Goal: Information Seeking & Learning: Learn about a topic

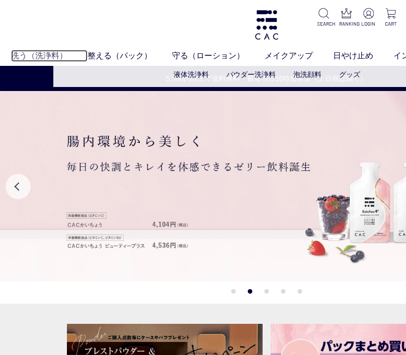
click at [40, 55] on link "洗う（洗浄料）" at bounding box center [49, 56] width 76 height 12
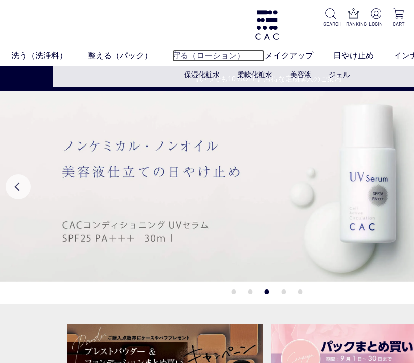
click at [193, 54] on link "守る（ローション）" at bounding box center [218, 56] width 93 height 12
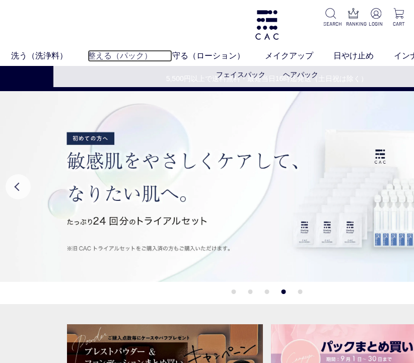
click at [114, 56] on link "整える（パック）" at bounding box center [130, 56] width 85 height 12
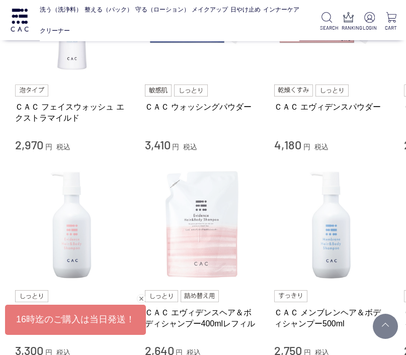
scroll to position [201, 0]
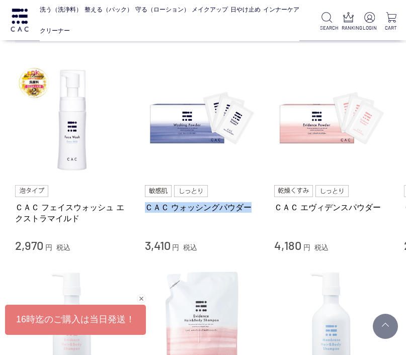
drag, startPoint x: 143, startPoint y: 209, endPoint x: 260, endPoint y: 209, distance: 116.7
click at [260, 209] on li "ＣＡＣ フェイスウォッシュ エクストラマイルド 2,970 円 税込 ＣＡＣ ウォッシングパウダー 3,410 円 税込 ＣＡＣ エヴィデンスパウダー 4,1…" at bounding box center [266, 158] width 503 height 191
drag, startPoint x: 260, startPoint y: 209, endPoint x: 239, endPoint y: 208, distance: 21.2
copy link "ＣＡＣ ウォッシングパウダー"
click at [37, 212] on link "ＣＡＣ フェイスウォッシュ エクストラマイルド" at bounding box center [72, 213] width 115 height 22
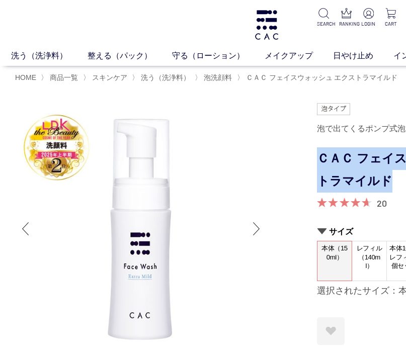
drag, startPoint x: 319, startPoint y: 158, endPoint x: 381, endPoint y: 182, distance: 66.4
drag, startPoint x: 381, startPoint y: 182, endPoint x: 346, endPoint y: 173, distance: 36.0
copy h1 "ＣＡＣ フェイスウォッシュ エクストラマイルド"
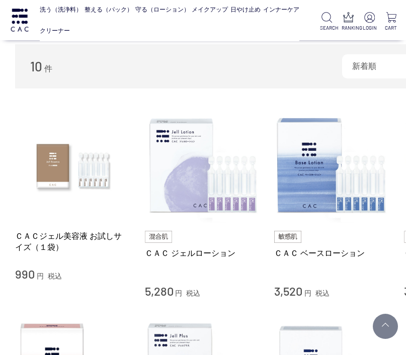
scroll to position [151, 0]
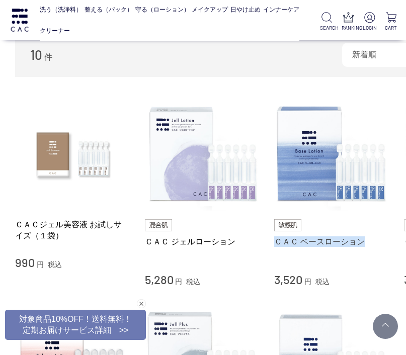
drag, startPoint x: 273, startPoint y: 243, endPoint x: 371, endPoint y: 244, distance: 97.6
click at [371, 244] on li "ＣＡＣジェル美容液 お試しサイズ（１袋） 990 円 税込 ＣＡＣ ジェルローション 5,280 円 税込 ＣＡＣ ベースローション 3,520 円 税込 Ｃ…" at bounding box center [266, 192] width 503 height 191
drag, startPoint x: 371, startPoint y: 244, endPoint x: 353, endPoint y: 242, distance: 18.2
copy link "ＣＡＣ ベースローション"
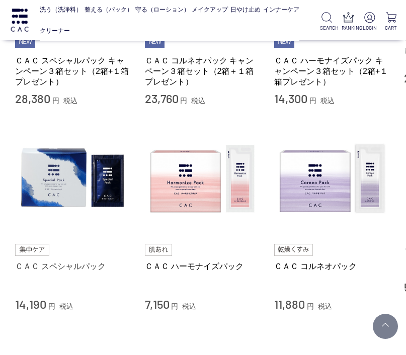
scroll to position [352, 0]
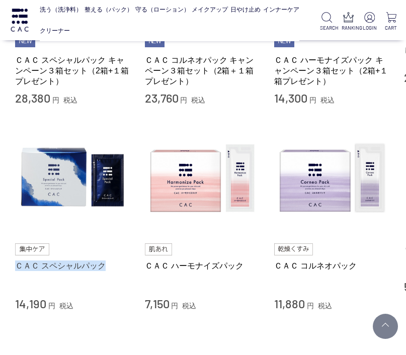
drag, startPoint x: 15, startPoint y: 264, endPoint x: 109, endPoint y: 267, distance: 94.1
click at [109, 267] on div "買い物かご 買い物かご内の商品 買い物かごは空です... カテゴリから探す 商品一覧 スキンケア 洗う（洗浄料） 整える（パック） フェイスパック ヘアパック…" at bounding box center [266, 41] width 533 height 722
drag, startPoint x: 109, startPoint y: 267, endPoint x: 97, endPoint y: 266, distance: 11.6
copy link "ＣＡＣ スペシャルパック"
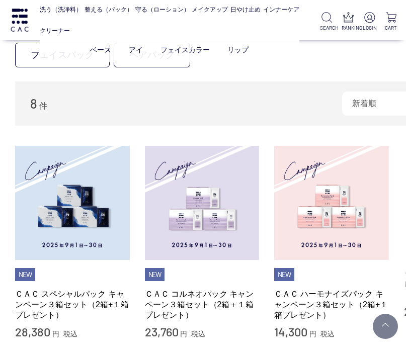
scroll to position [101, 0]
